Goal: Check status: Check status

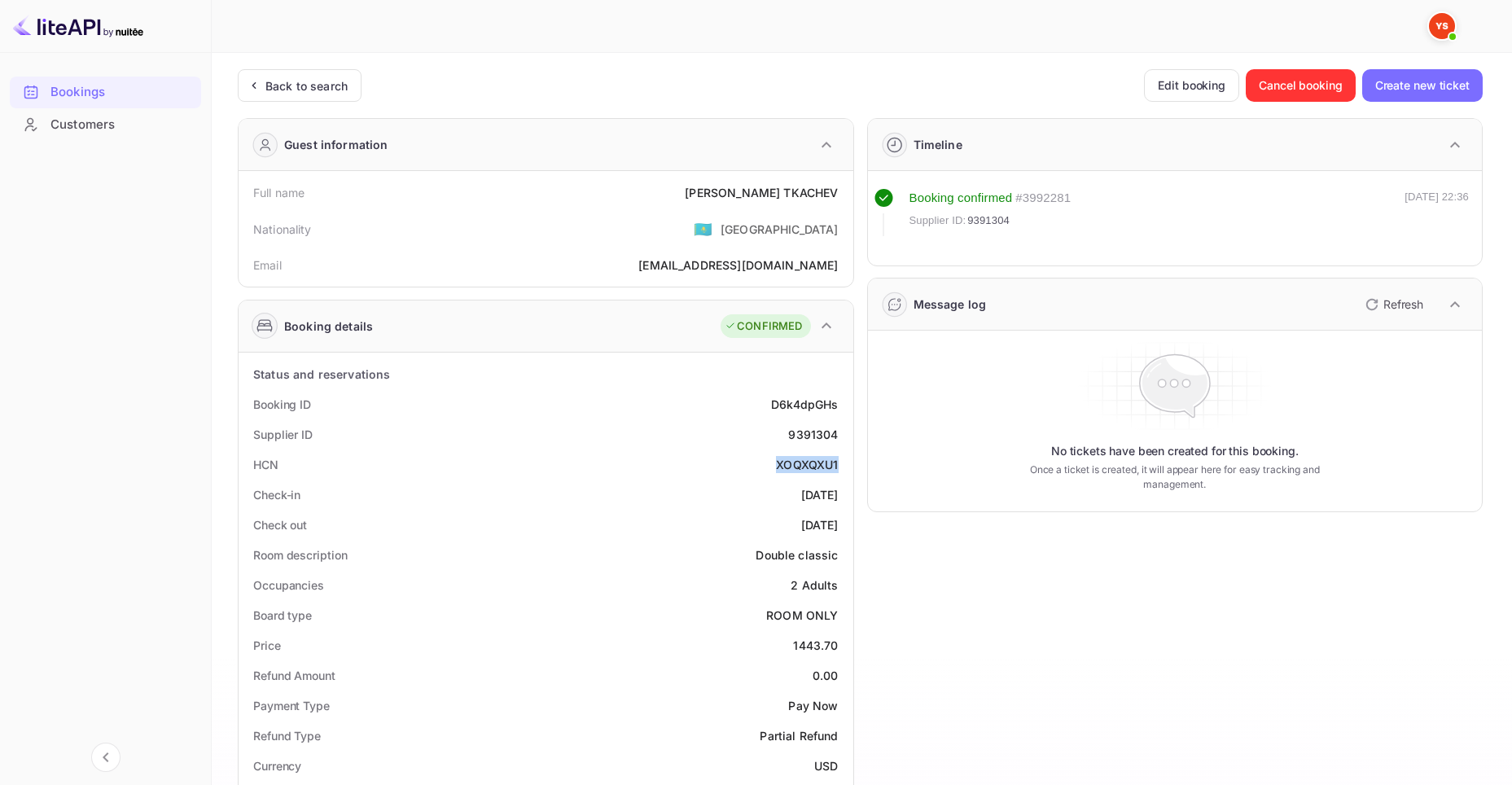
click at [120, 82] on div "Bookings" at bounding box center [105, 92] width 191 height 32
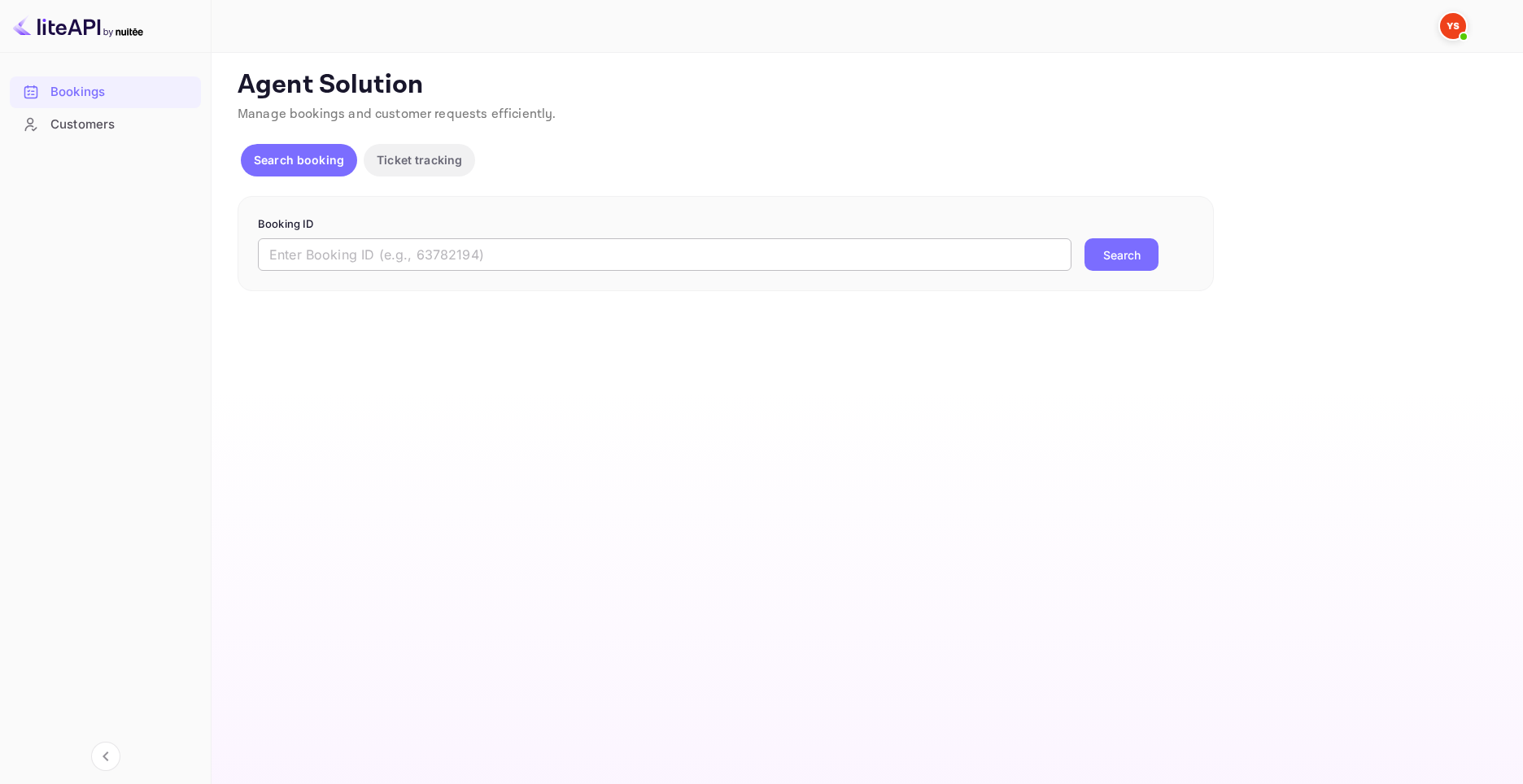
click at [712, 249] on input "text" at bounding box center [664, 254] width 813 height 33
paste input "8825315"
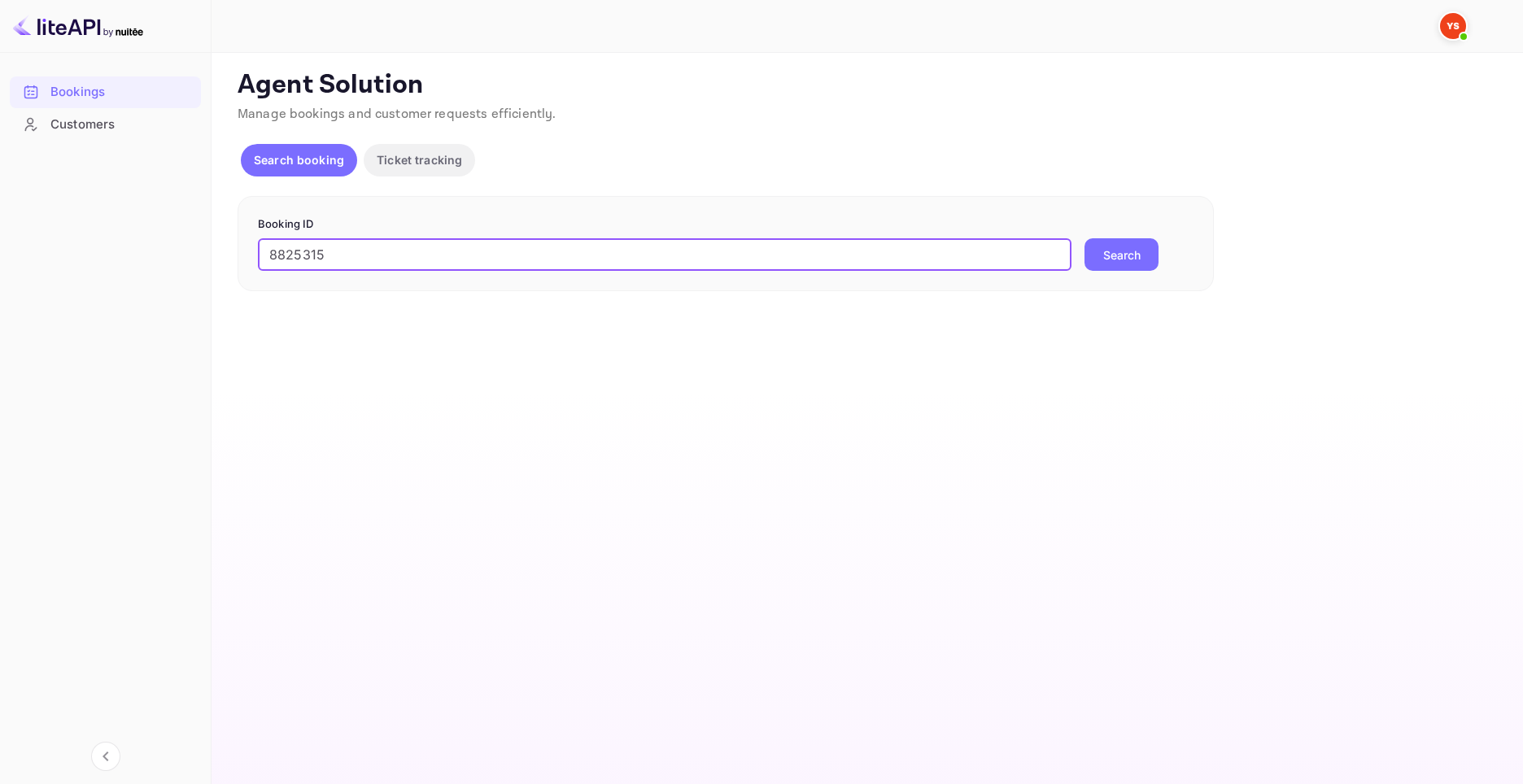
type input "8825315"
click at [1074, 249] on div "8825315 ​ Search" at bounding box center [725, 254] width 935 height 33
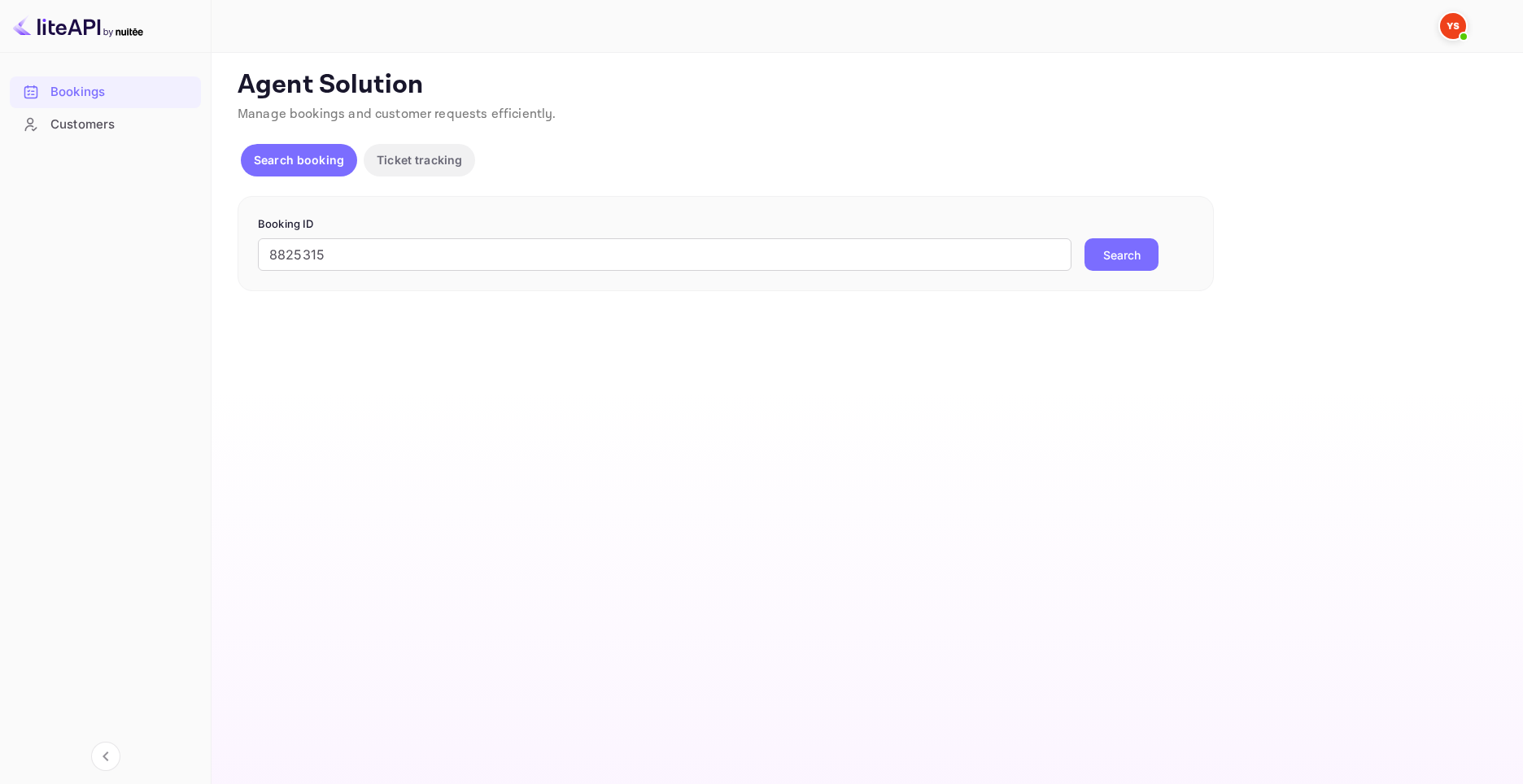
click at [1110, 253] on button "Search" at bounding box center [1121, 254] width 74 height 33
